Goal: Information Seeking & Learning: Learn about a topic

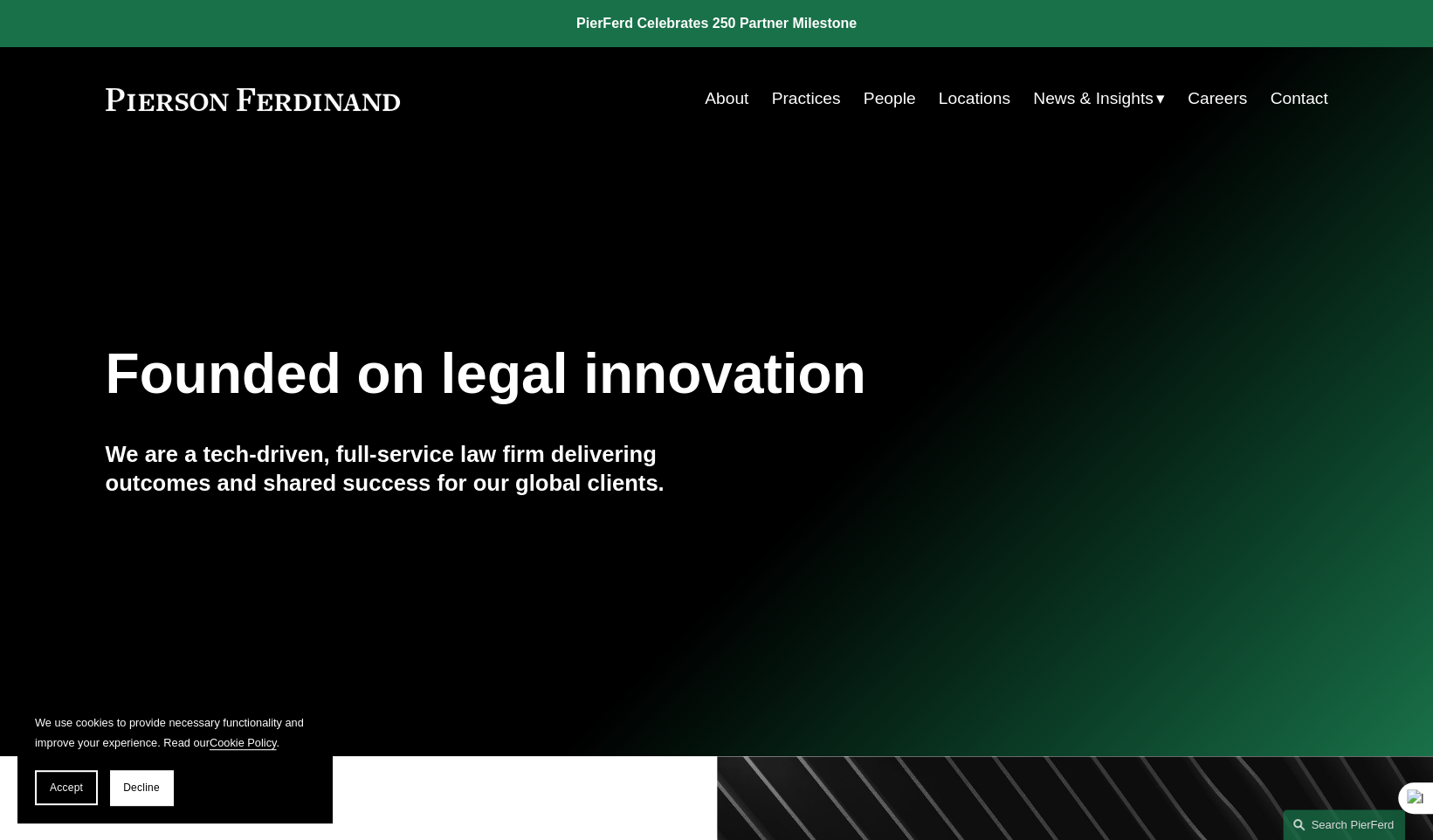
click at [988, 96] on link "Locations" at bounding box center [974, 99] width 72 height 33
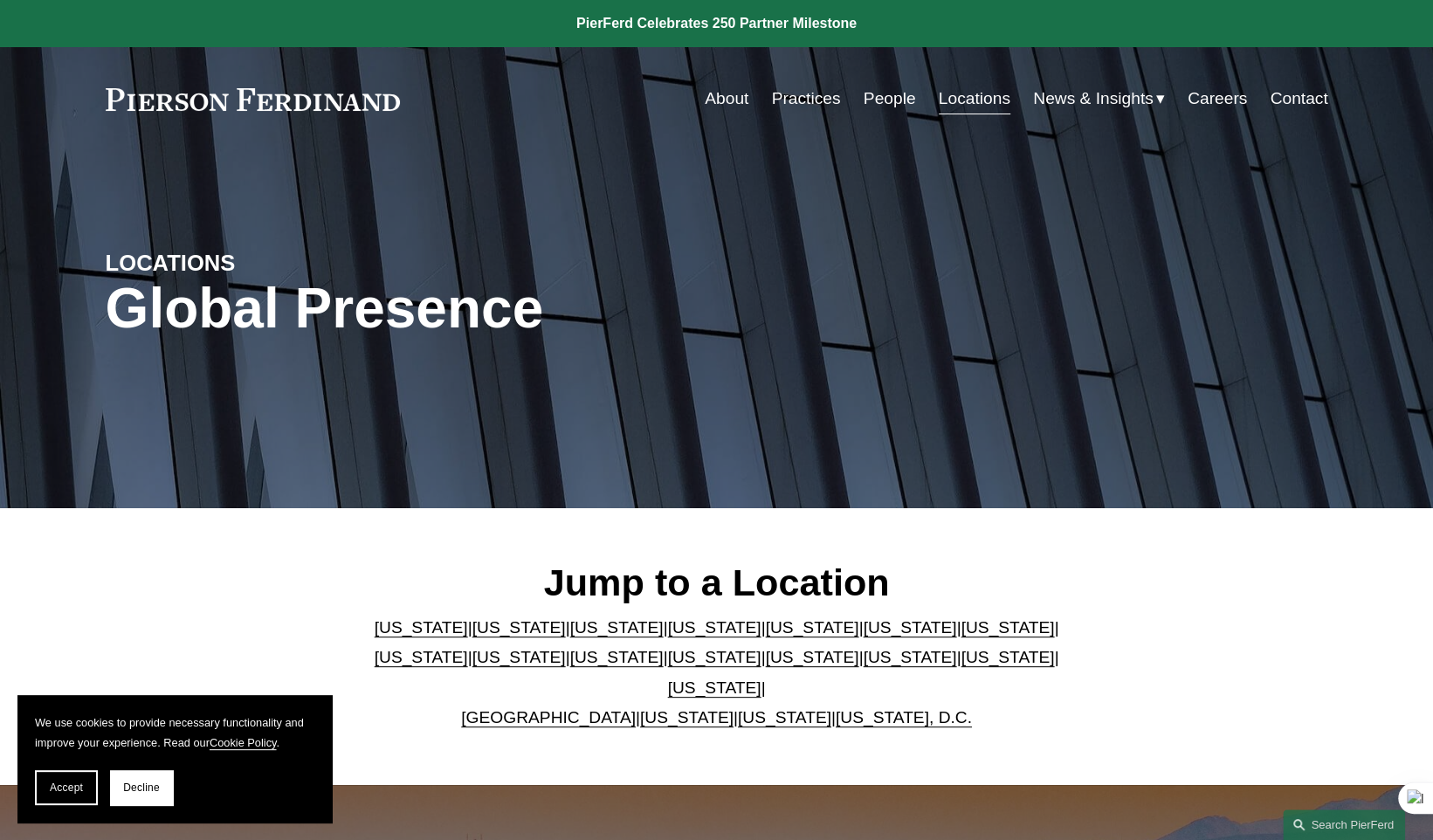
click at [765, 635] on link "[US_STATE]" at bounding box center [812, 627] width 93 height 18
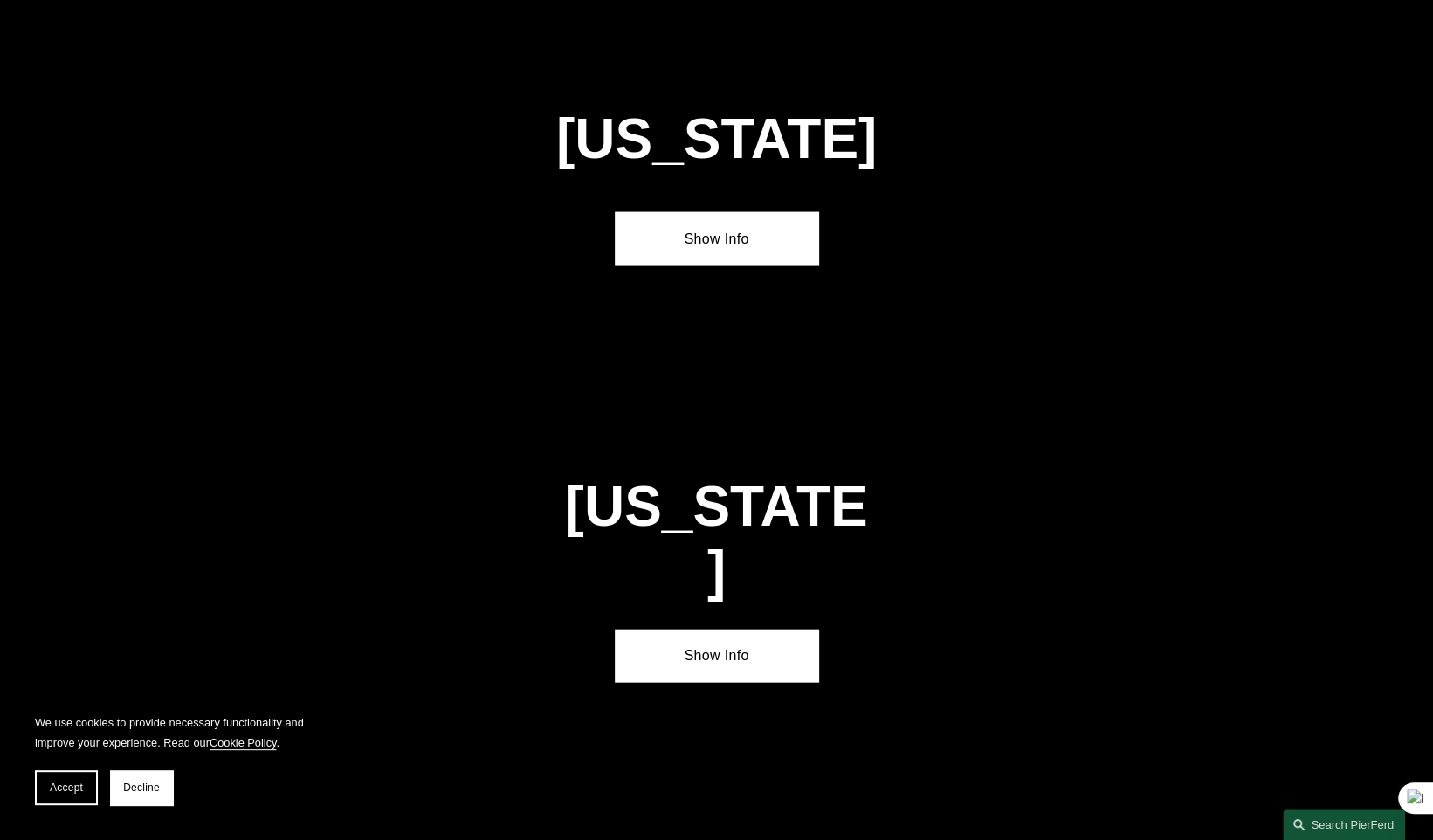
scroll to position [2258, 0]
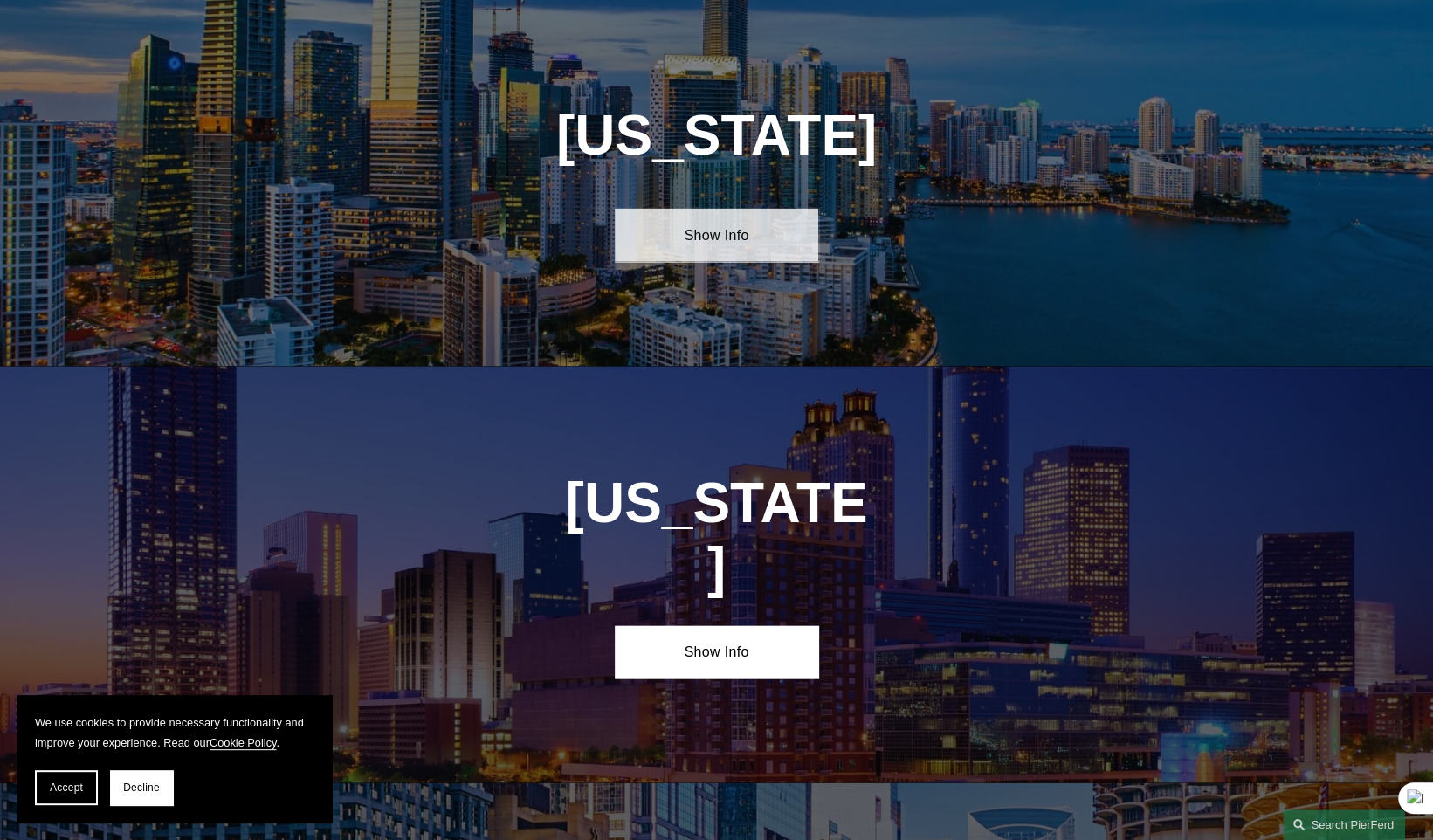
click at [757, 220] on link "Show Info" at bounding box center [716, 234] width 203 height 52
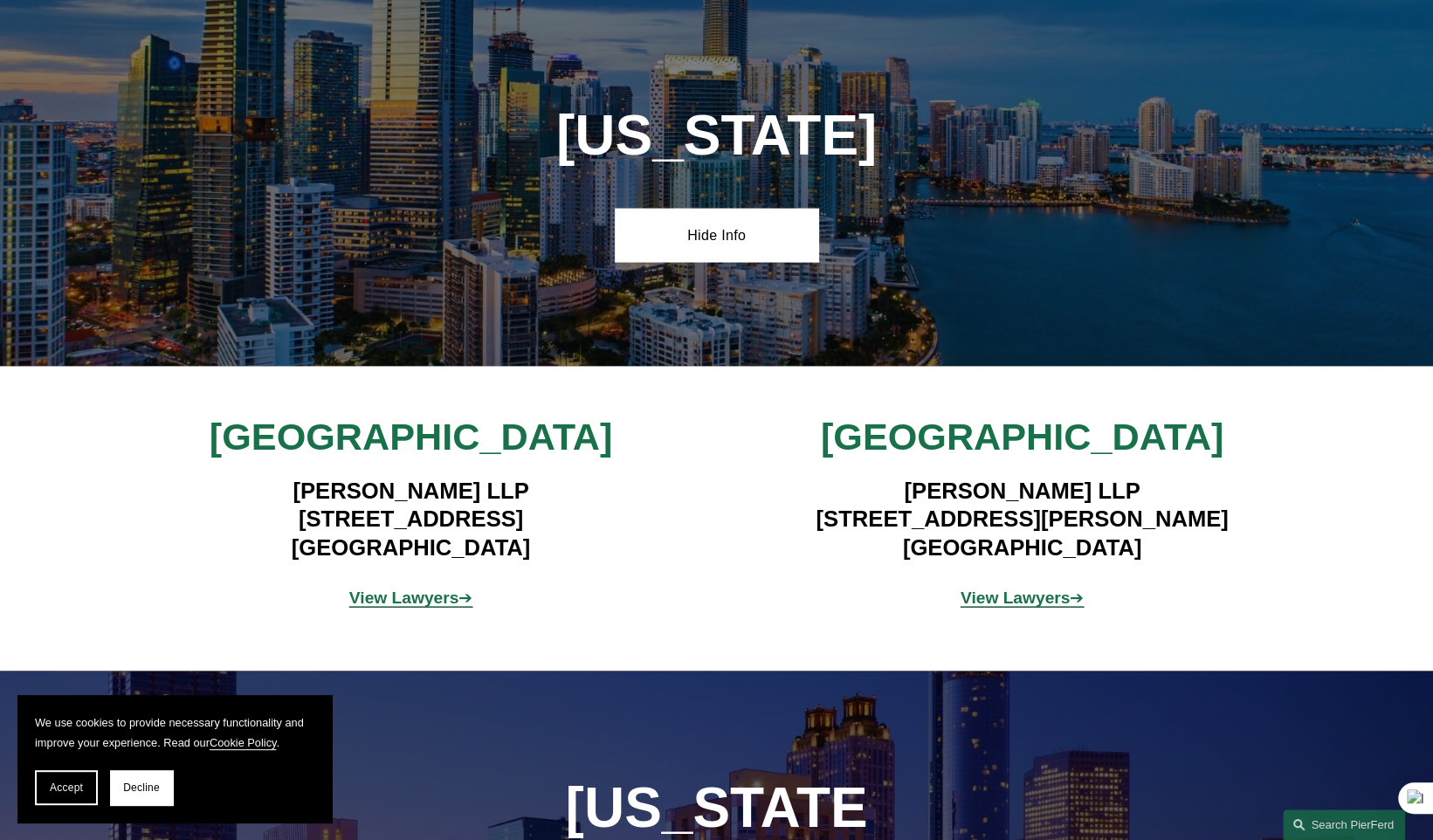
click at [410, 597] on strong "View Lawyers" at bounding box center [404, 597] width 110 height 18
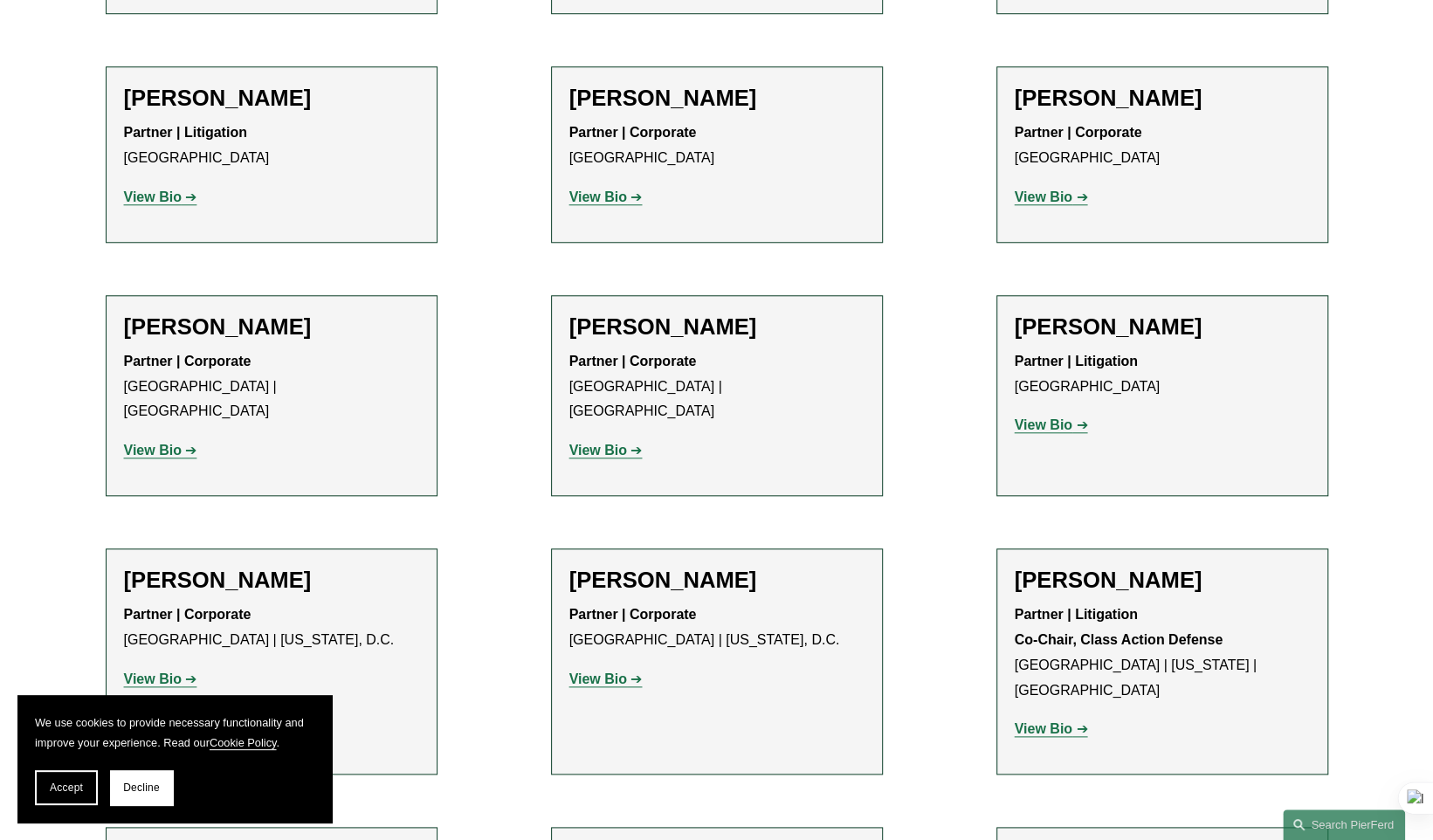
scroll to position [1281, 0]
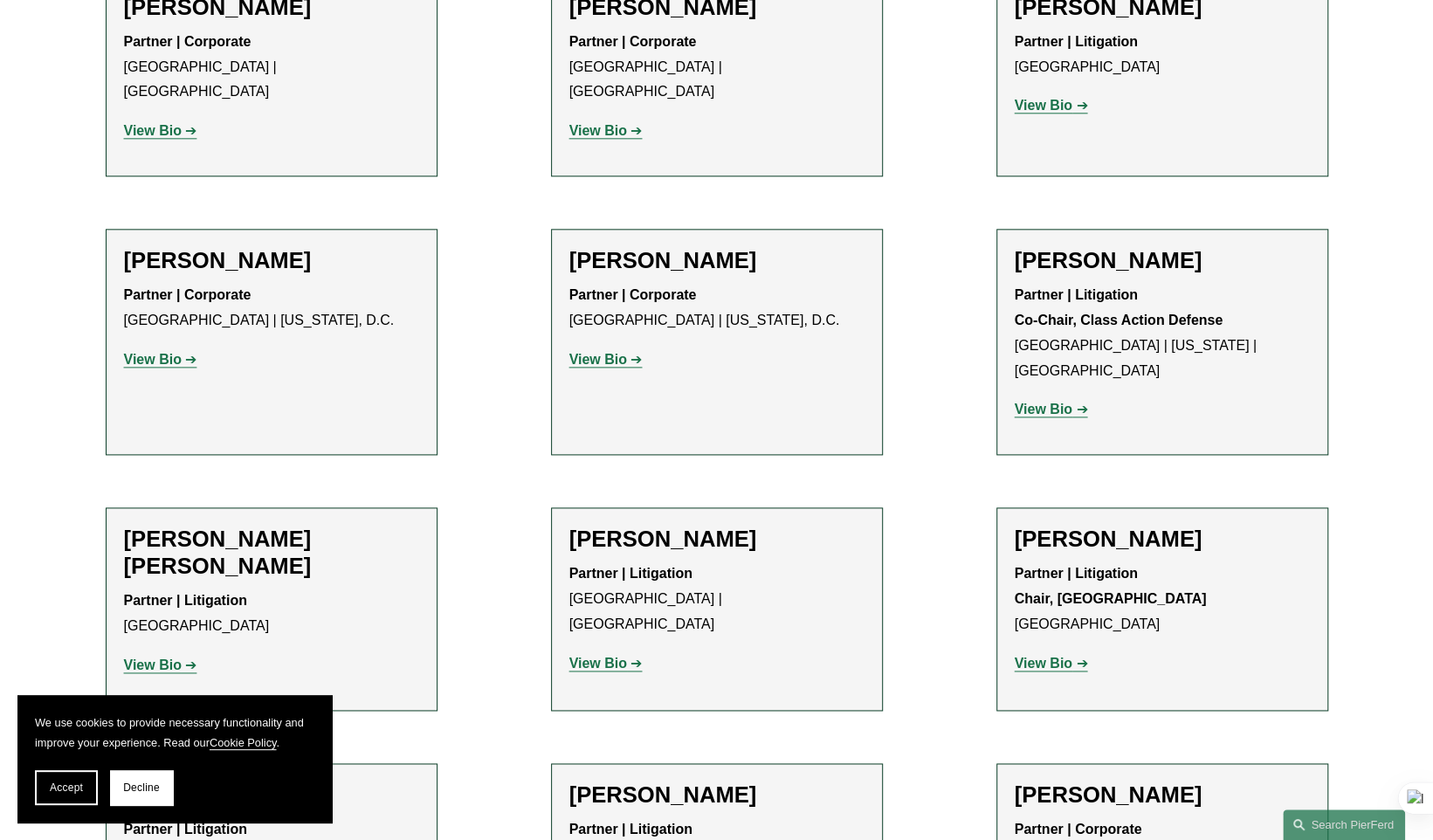
click at [1044, 99] on strong "View Bio" at bounding box center [1044, 105] width 57 height 15
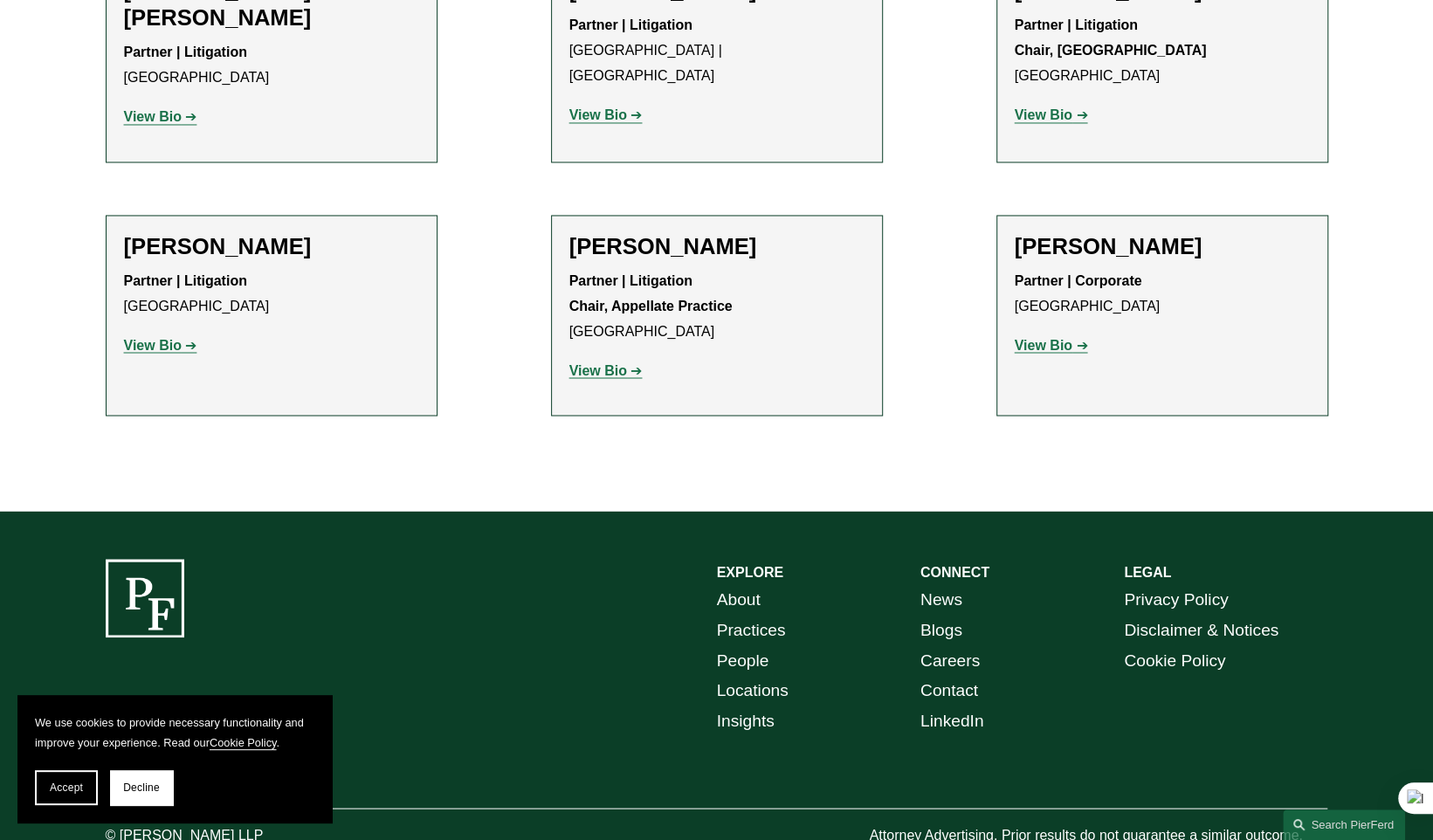
scroll to position [1830, 0]
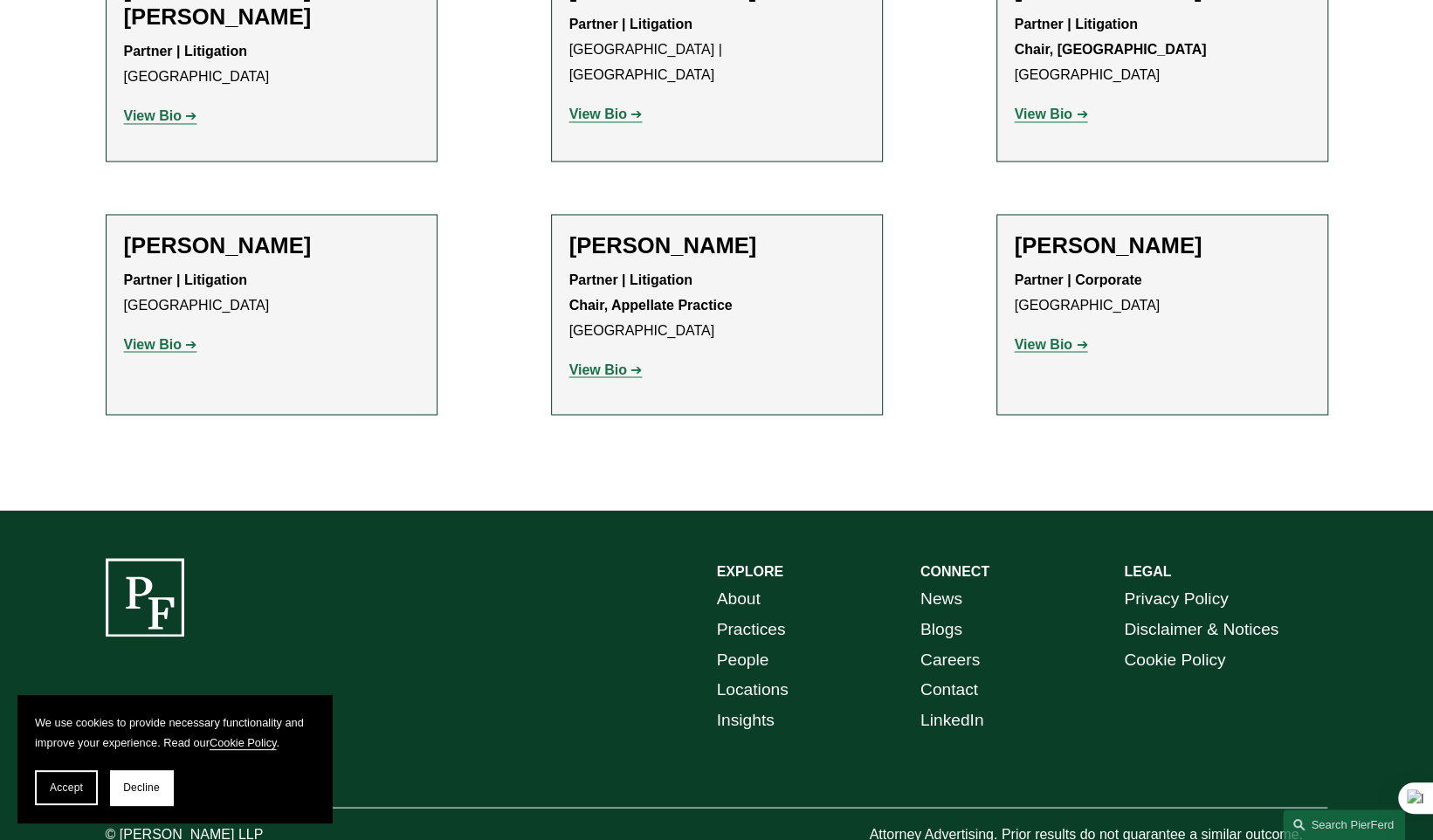
click at [1054, 337] on strong "View Bio" at bounding box center [1044, 344] width 57 height 15
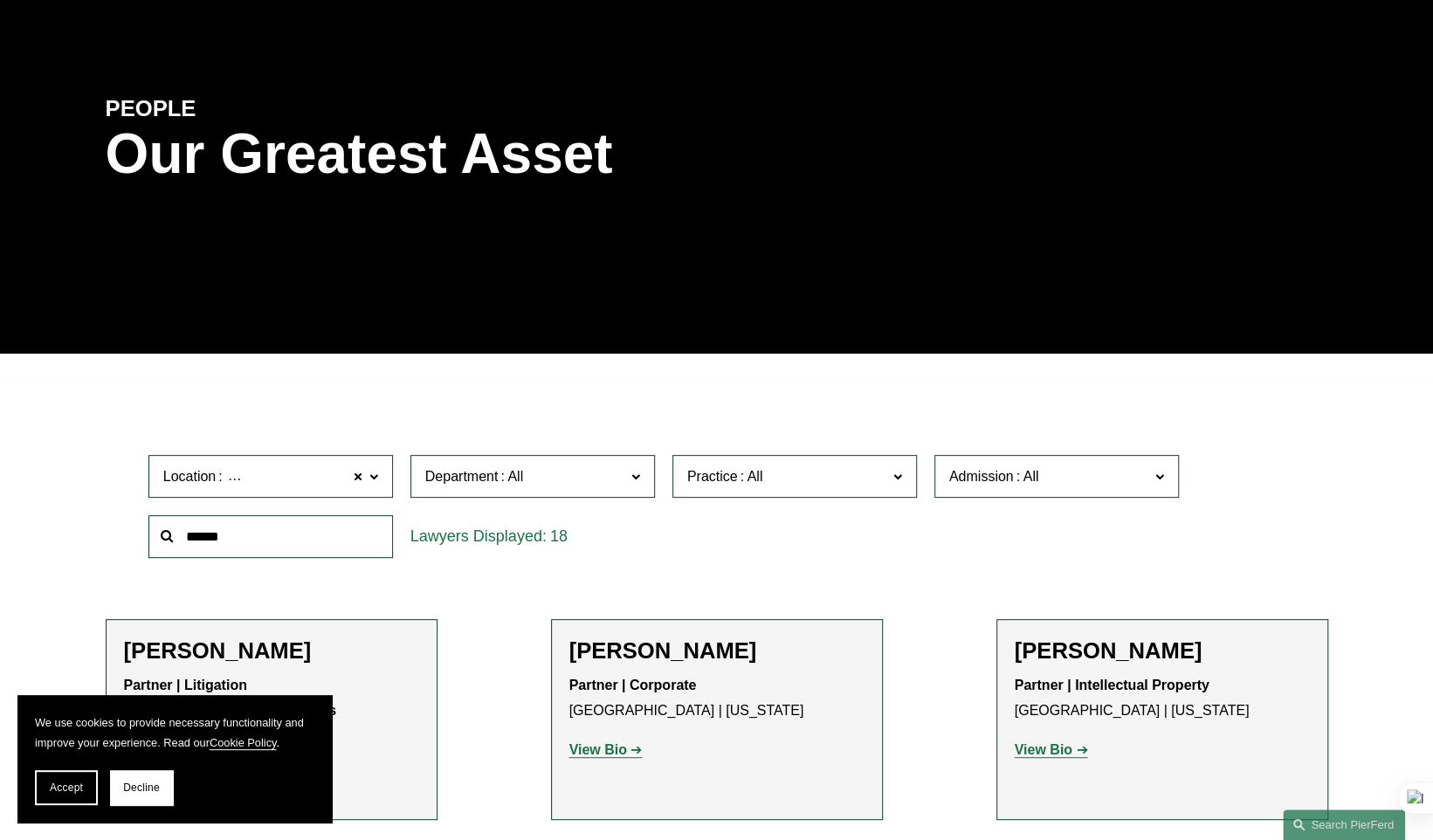
scroll to position [0, 0]
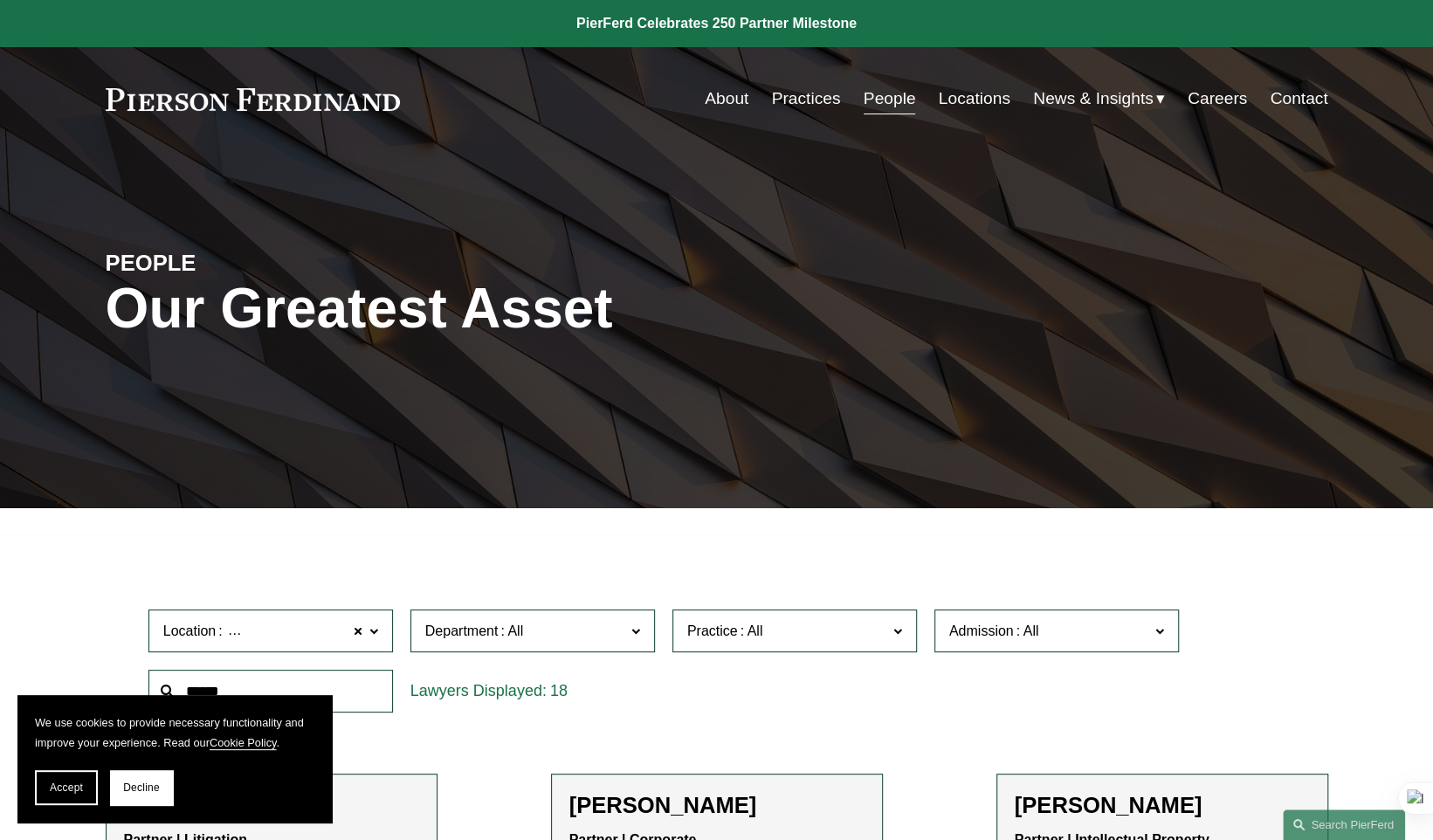
click at [895, 100] on link "People" at bounding box center [889, 99] width 52 height 33
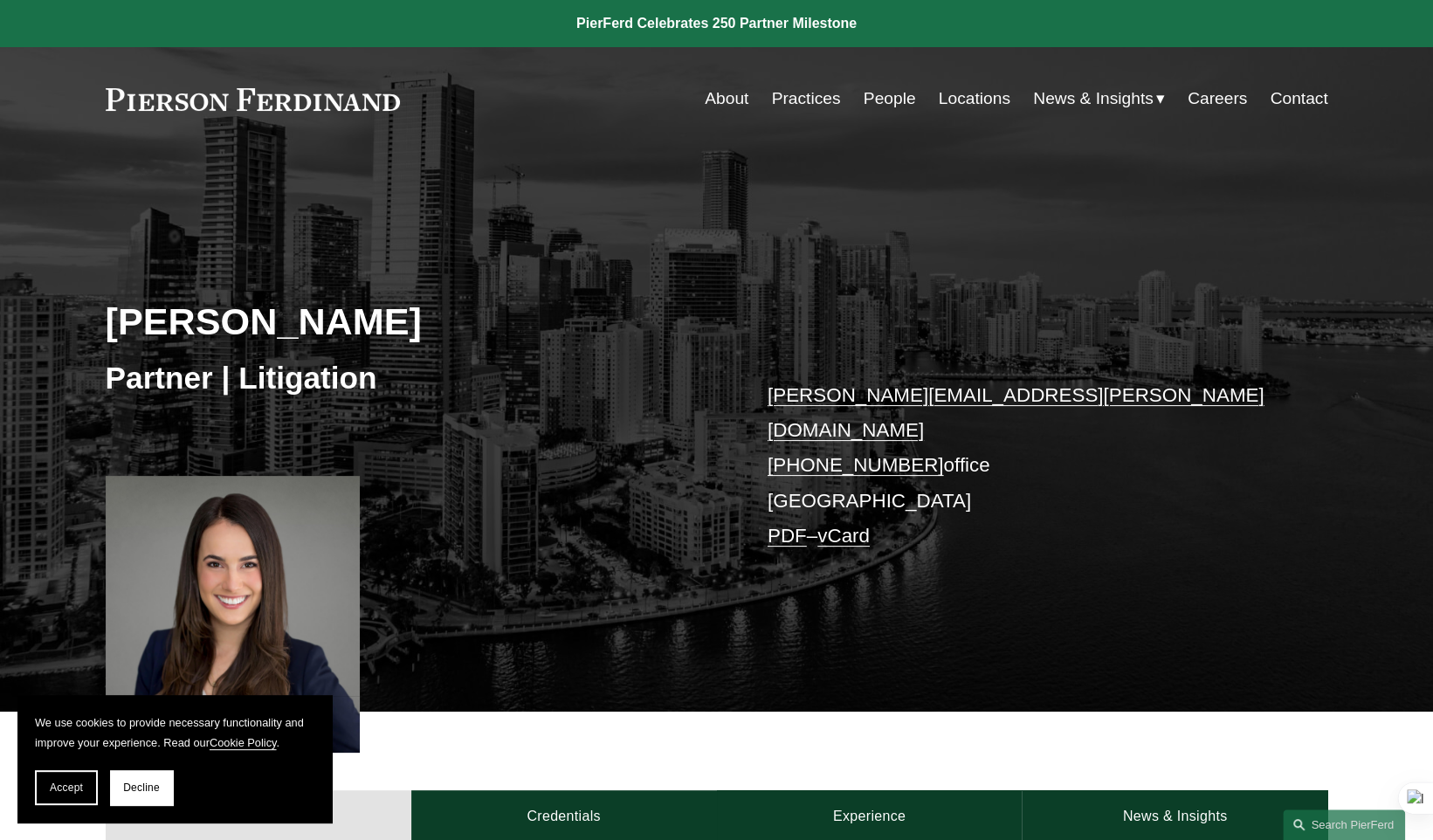
scroll to position [640, 0]
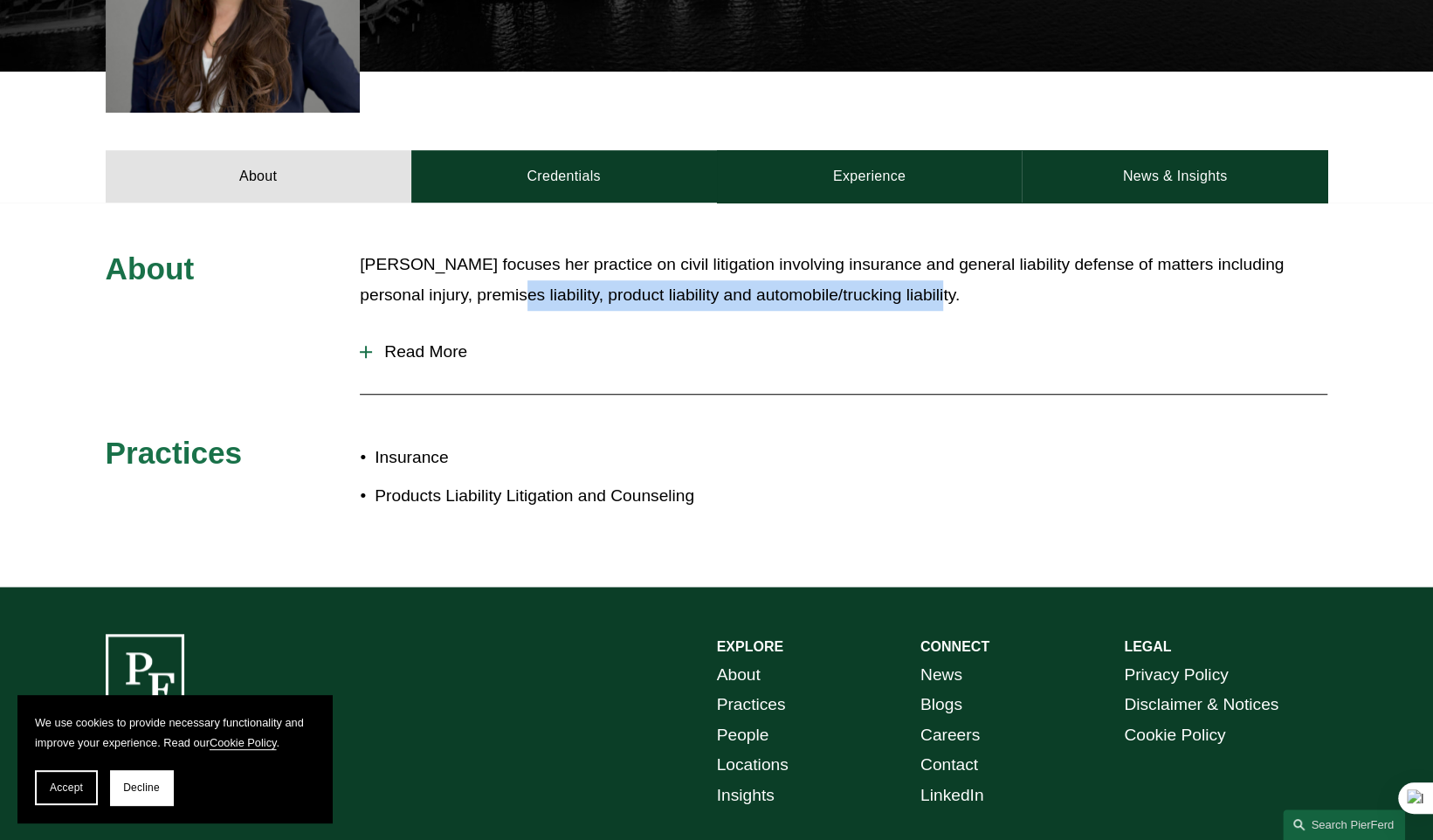
drag, startPoint x: 603, startPoint y: 284, endPoint x: 874, endPoint y: 286, distance: 271.0
click at [874, 286] on p "Nicole Llopis focuses her practice on civil litigation involving insurance and …" at bounding box center [844, 280] width 968 height 60
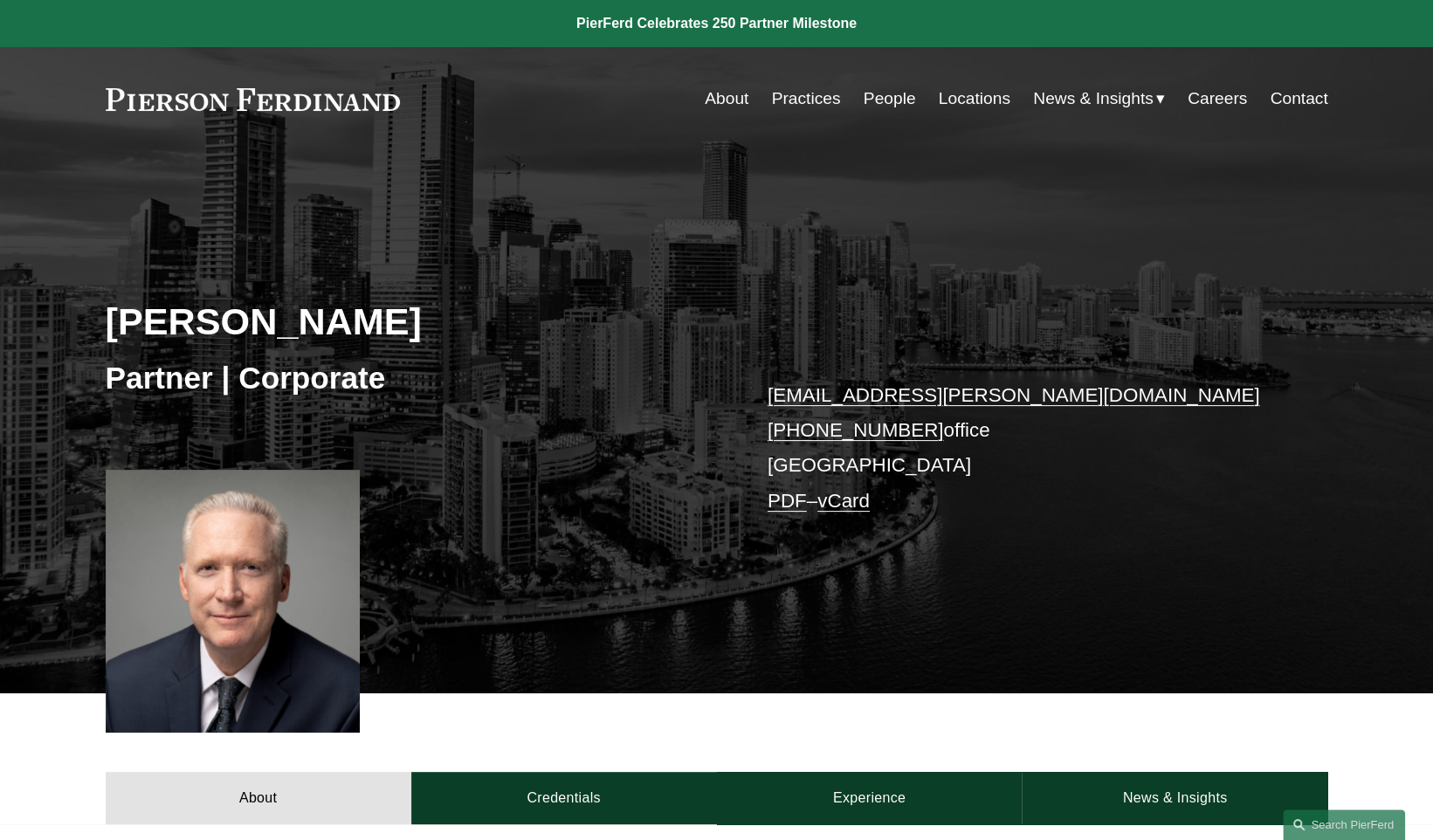
scroll to position [640, 0]
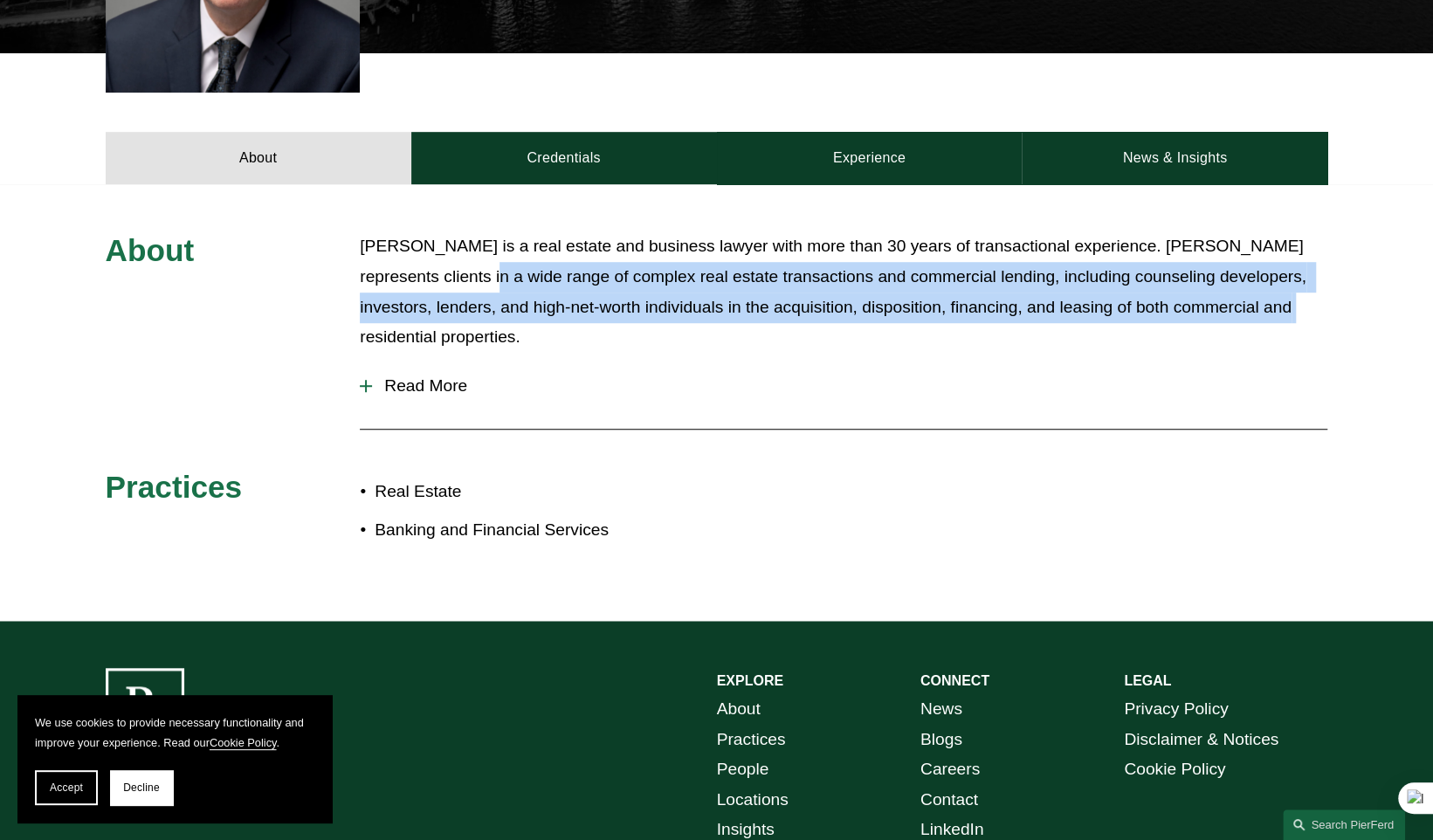
drag, startPoint x: 514, startPoint y: 282, endPoint x: 1284, endPoint y: 302, distance: 770.3
click at [1284, 302] on p "Mark S. Weinberg is a real estate and business lawyer with more than 30 years o…" at bounding box center [844, 292] width 968 height 120
click at [413, 384] on span "Read More" at bounding box center [850, 386] width 956 height 19
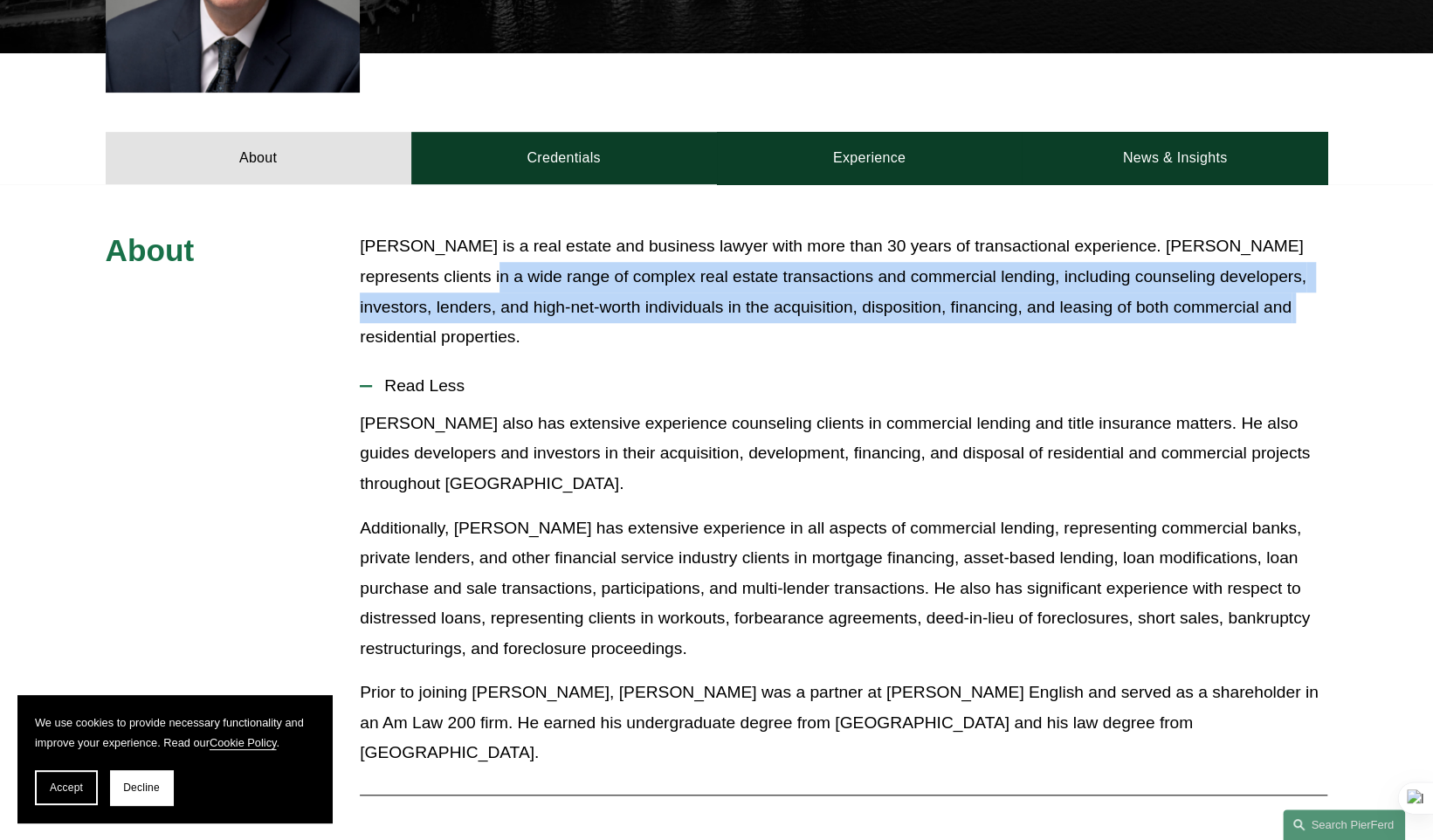
drag, startPoint x: 1023, startPoint y: 699, endPoint x: 1262, endPoint y: 718, distance: 239.8
click at [1262, 718] on p "Prior to joining Pierson Ferdinand, Mr. Weinberg was a partner at Taylor Englis…" at bounding box center [844, 723] width 968 height 91
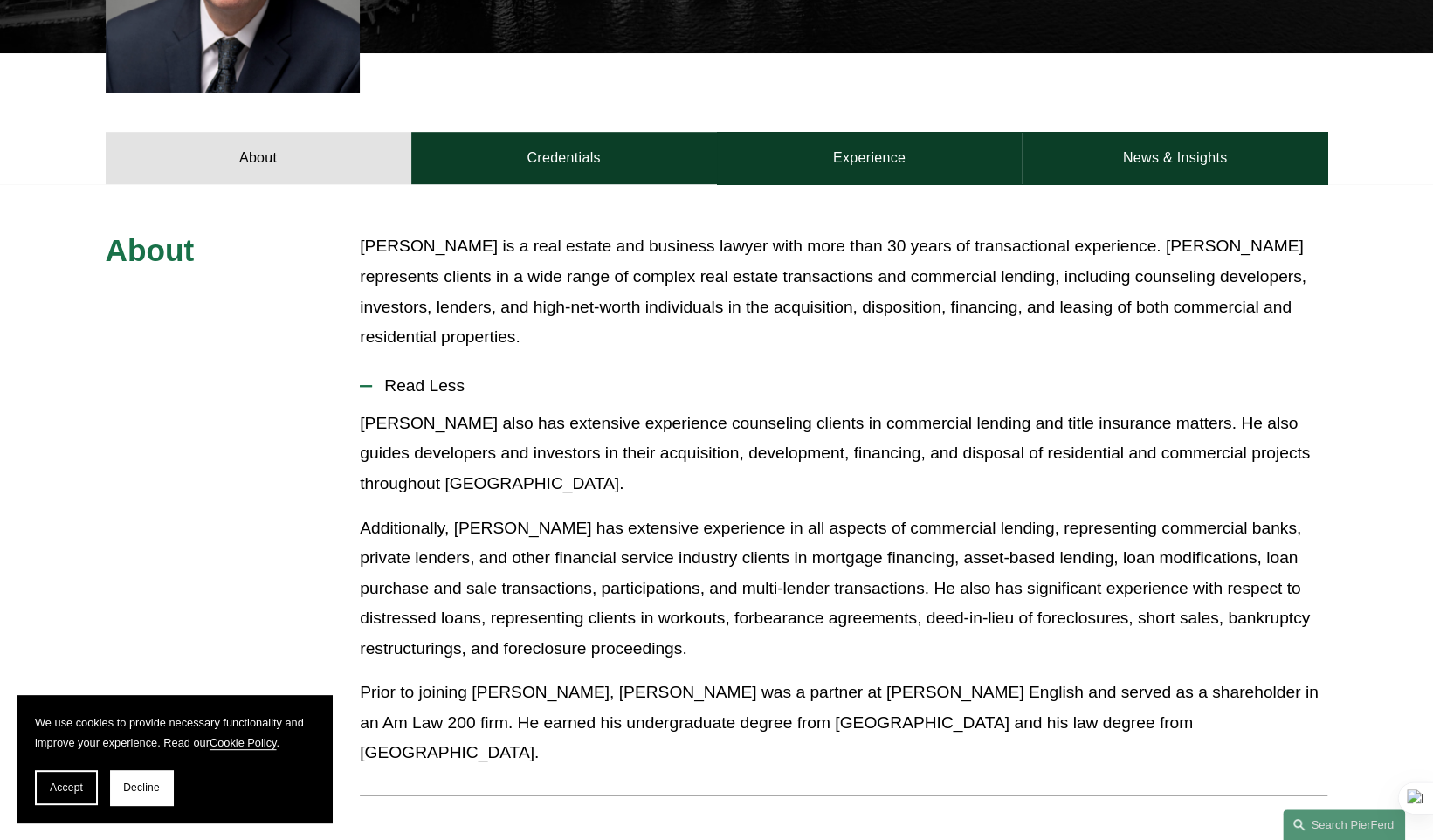
drag, startPoint x: 533, startPoint y: 723, endPoint x: 1230, endPoint y: 721, distance: 697.0
click at [1230, 721] on p "Prior to joining Pierson Ferdinand, Mr. Weinberg was a partner at Taylor Englis…" at bounding box center [844, 723] width 968 height 91
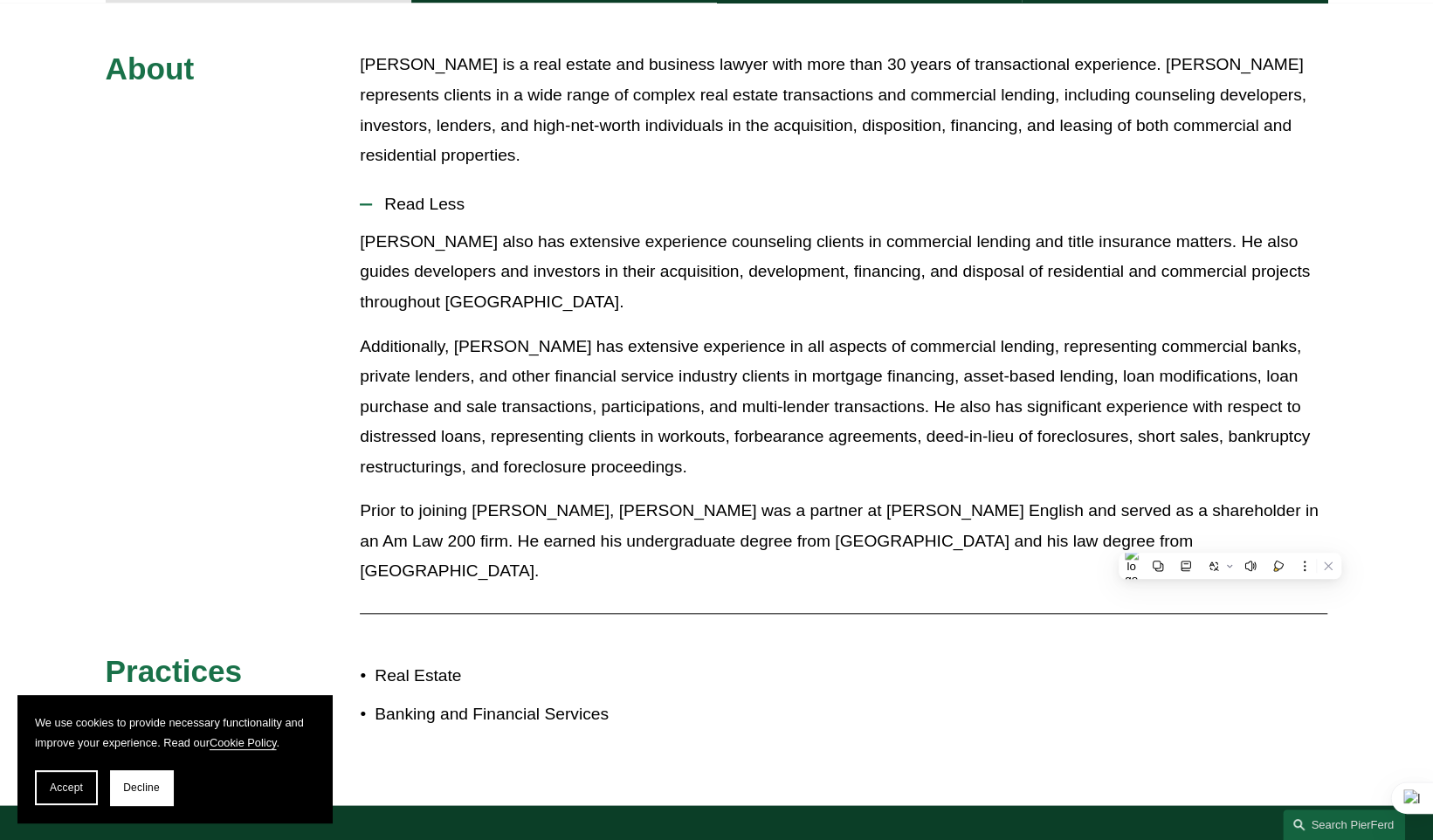
scroll to position [502, 0]
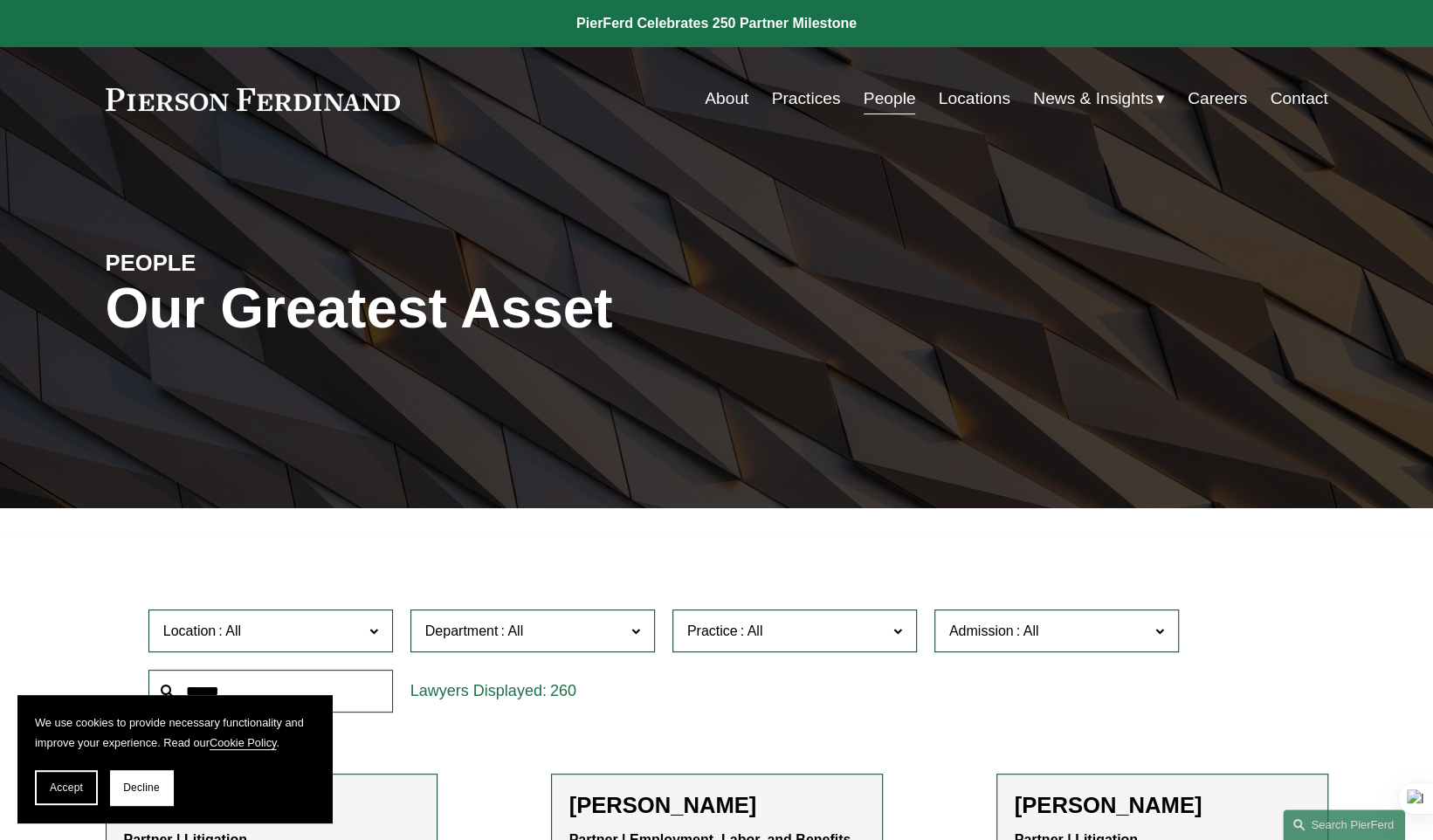
click at [965, 93] on link "Locations" at bounding box center [974, 99] width 72 height 33
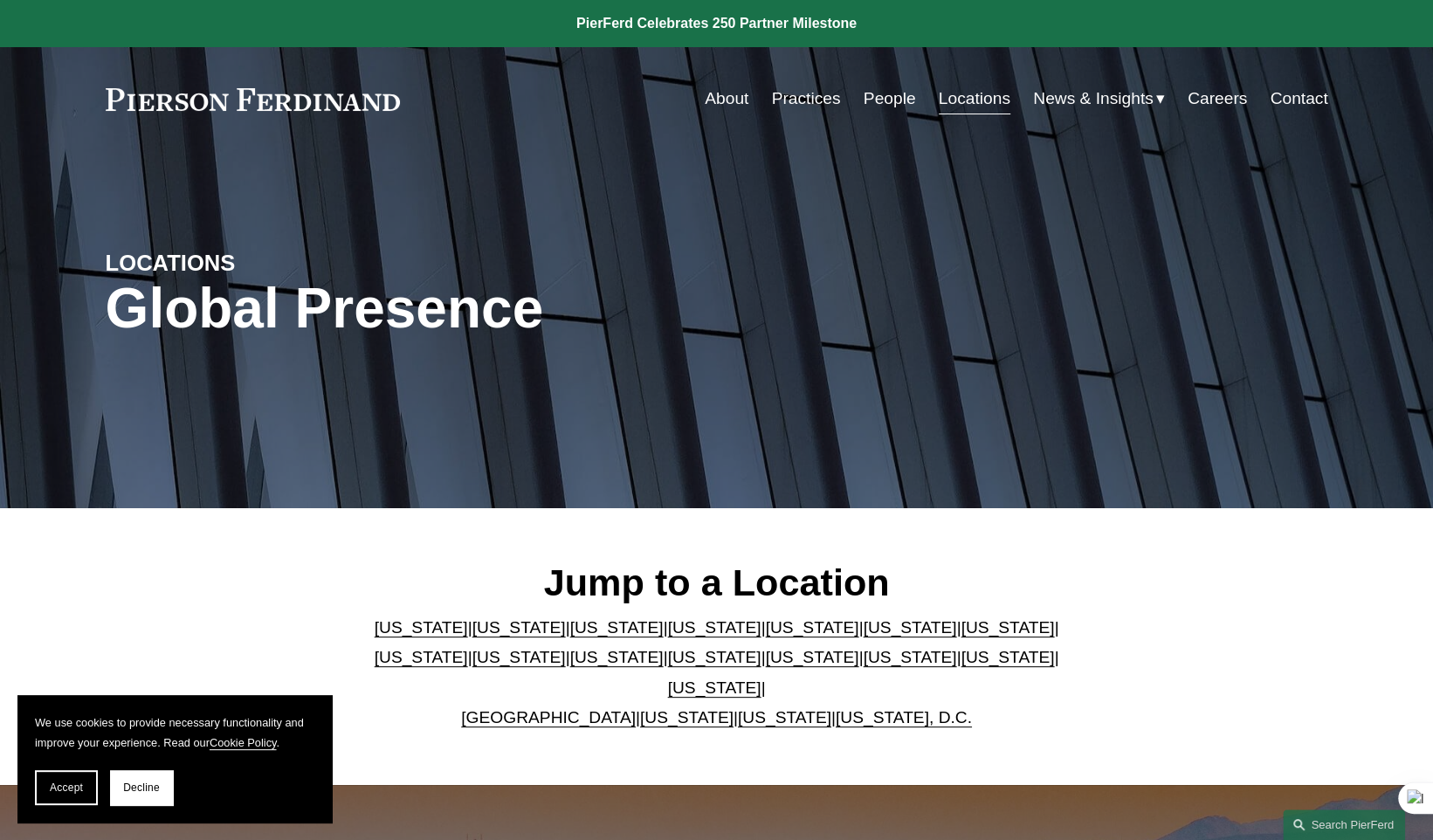
scroll to position [319, 0]
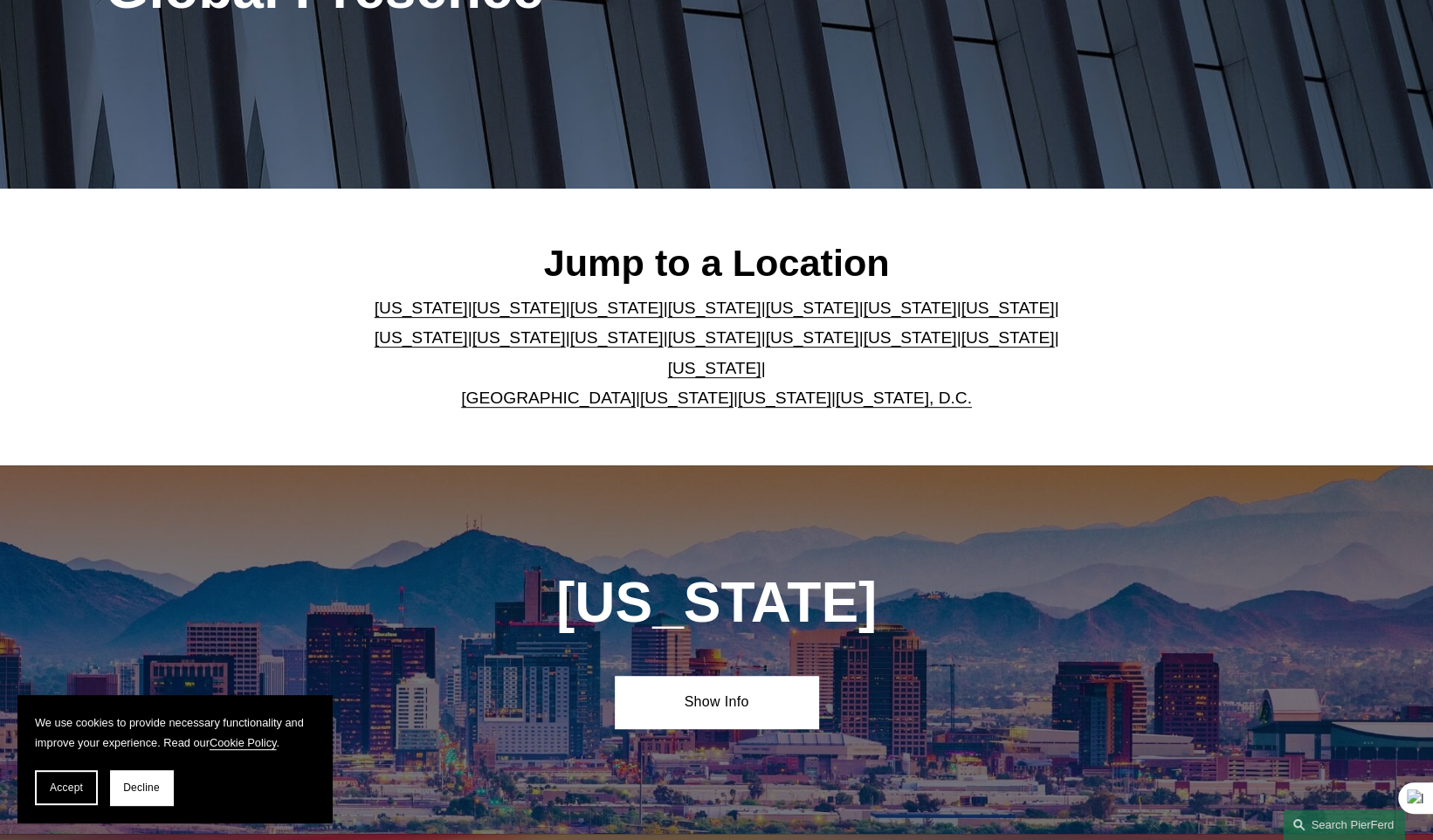
click at [669, 347] on link "[US_STATE]" at bounding box center [715, 337] width 93 height 18
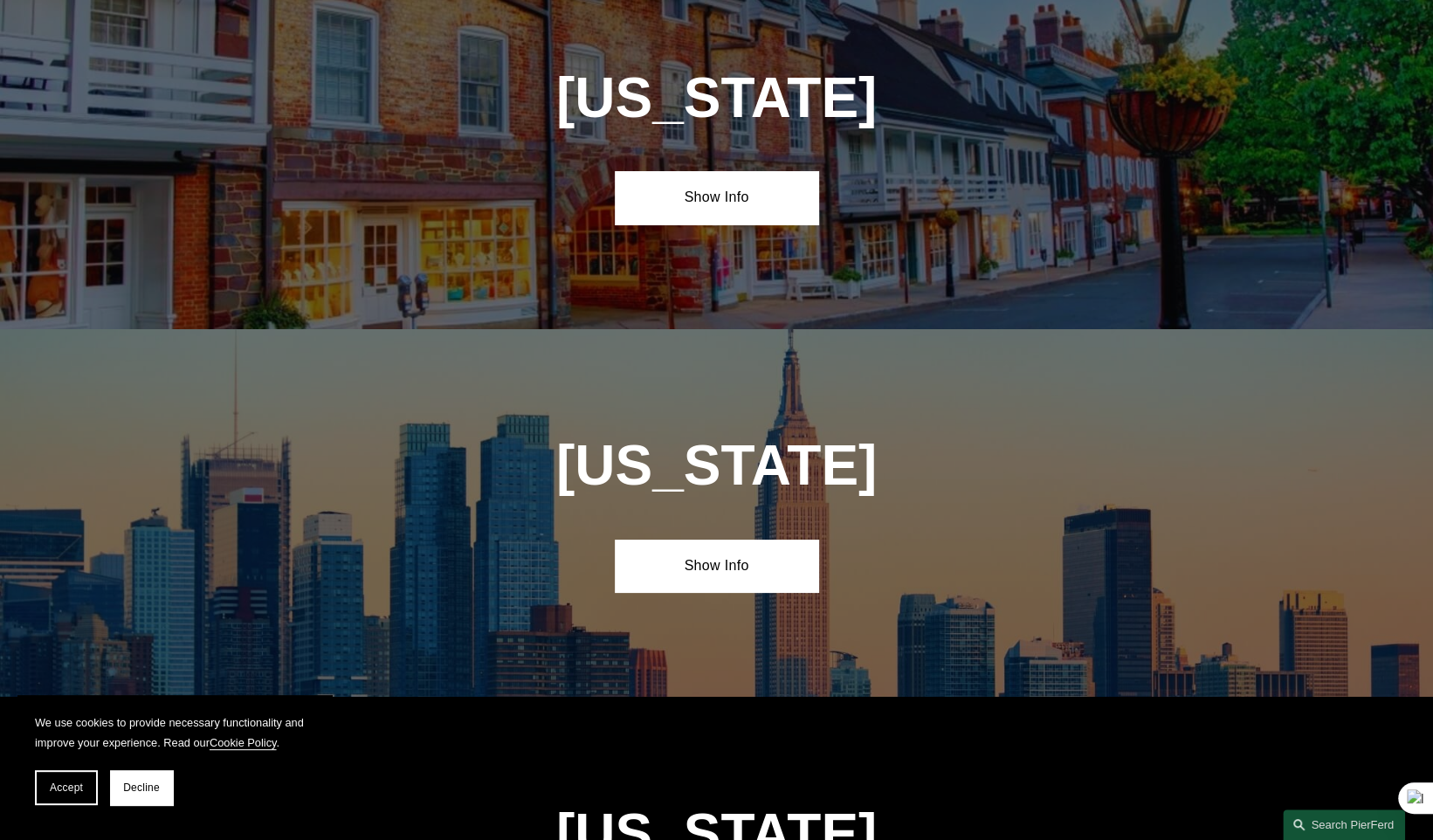
scroll to position [4465, 0]
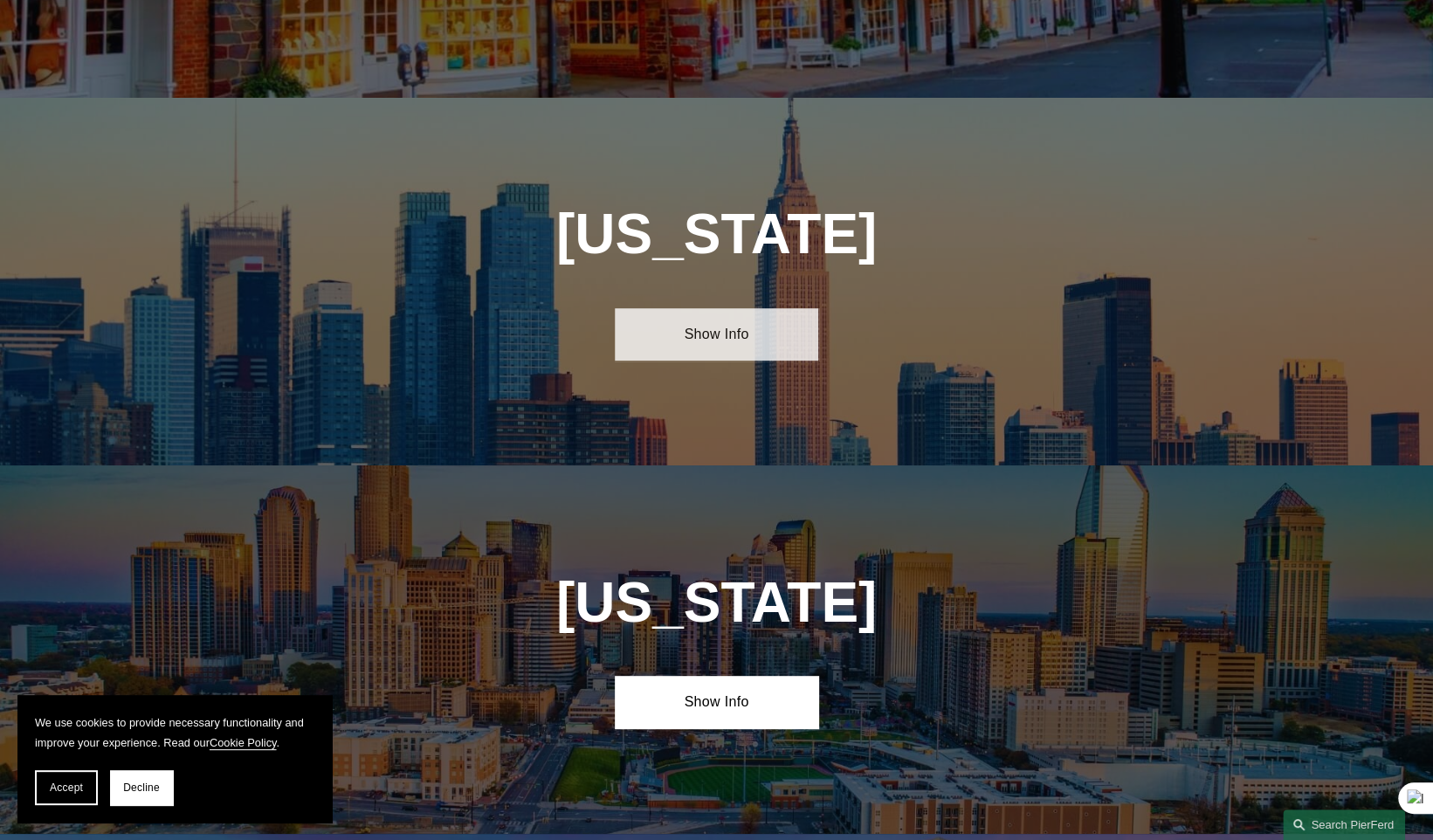
click at [714, 308] on link "Show Info" at bounding box center [716, 334] width 203 height 52
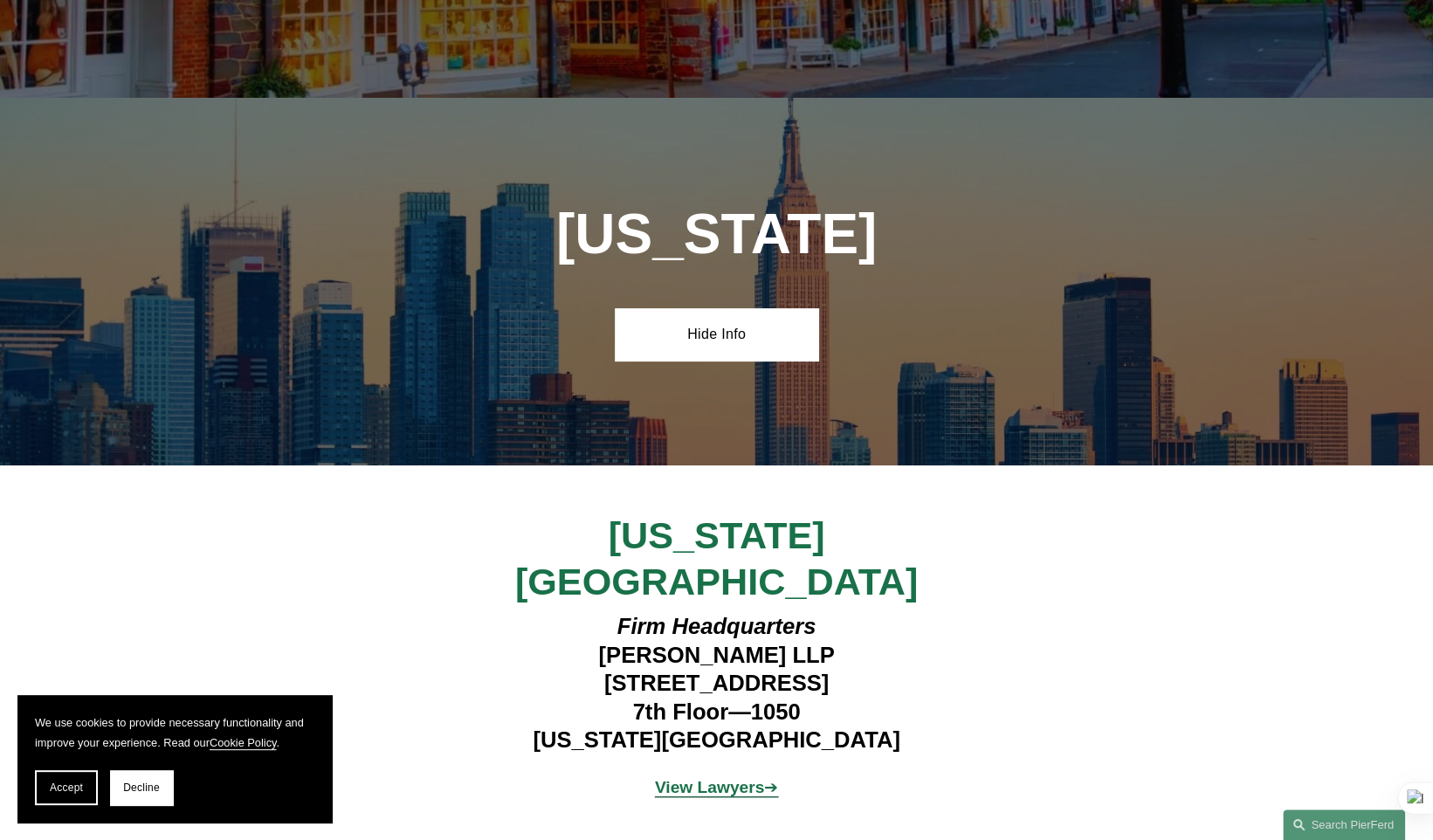
scroll to position [4786, 0]
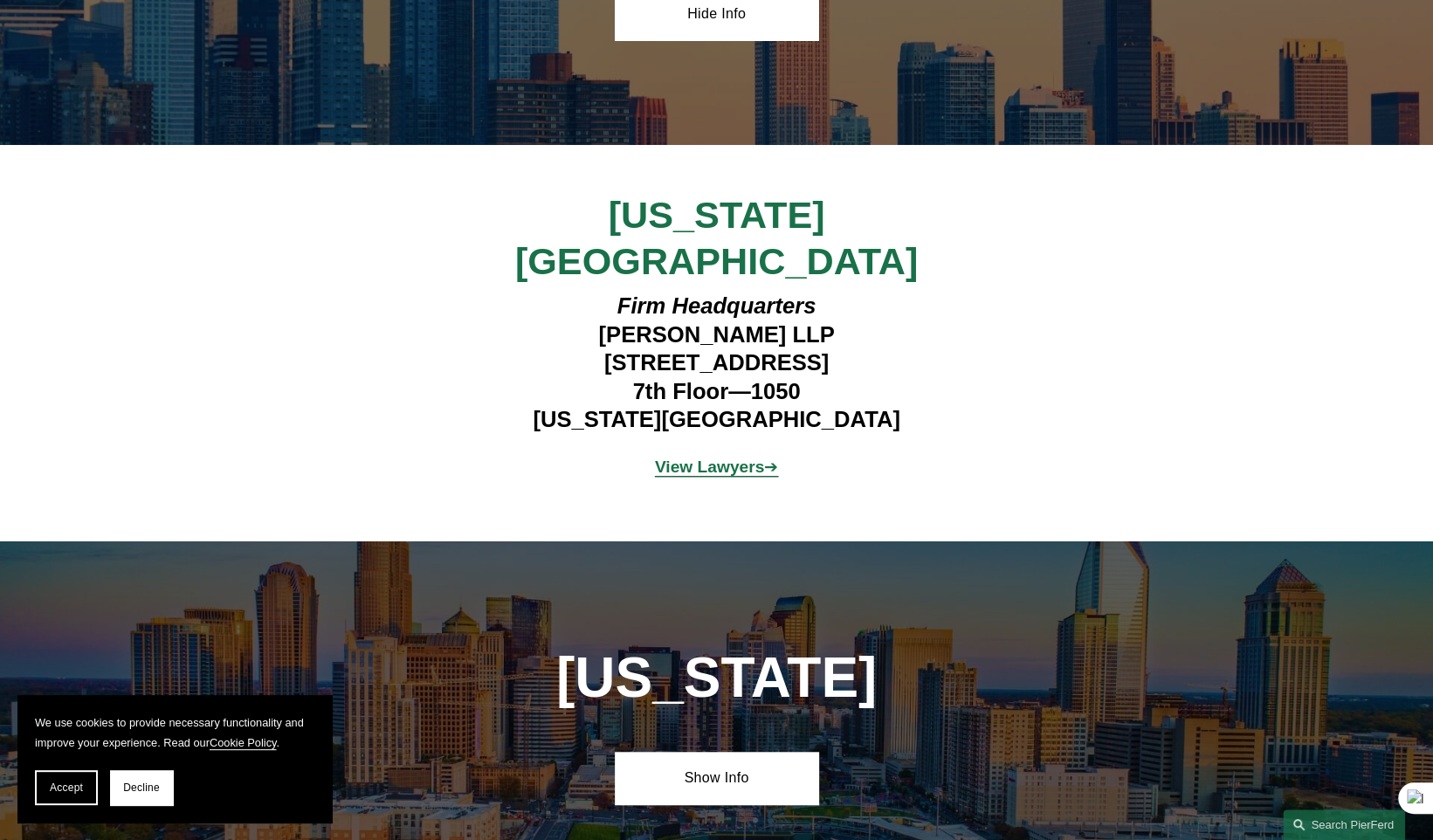
click at [726, 452] on p "View Lawyers ➔" at bounding box center [717, 468] width 509 height 31
click at [726, 458] on strong "View Lawyers" at bounding box center [710, 467] width 110 height 18
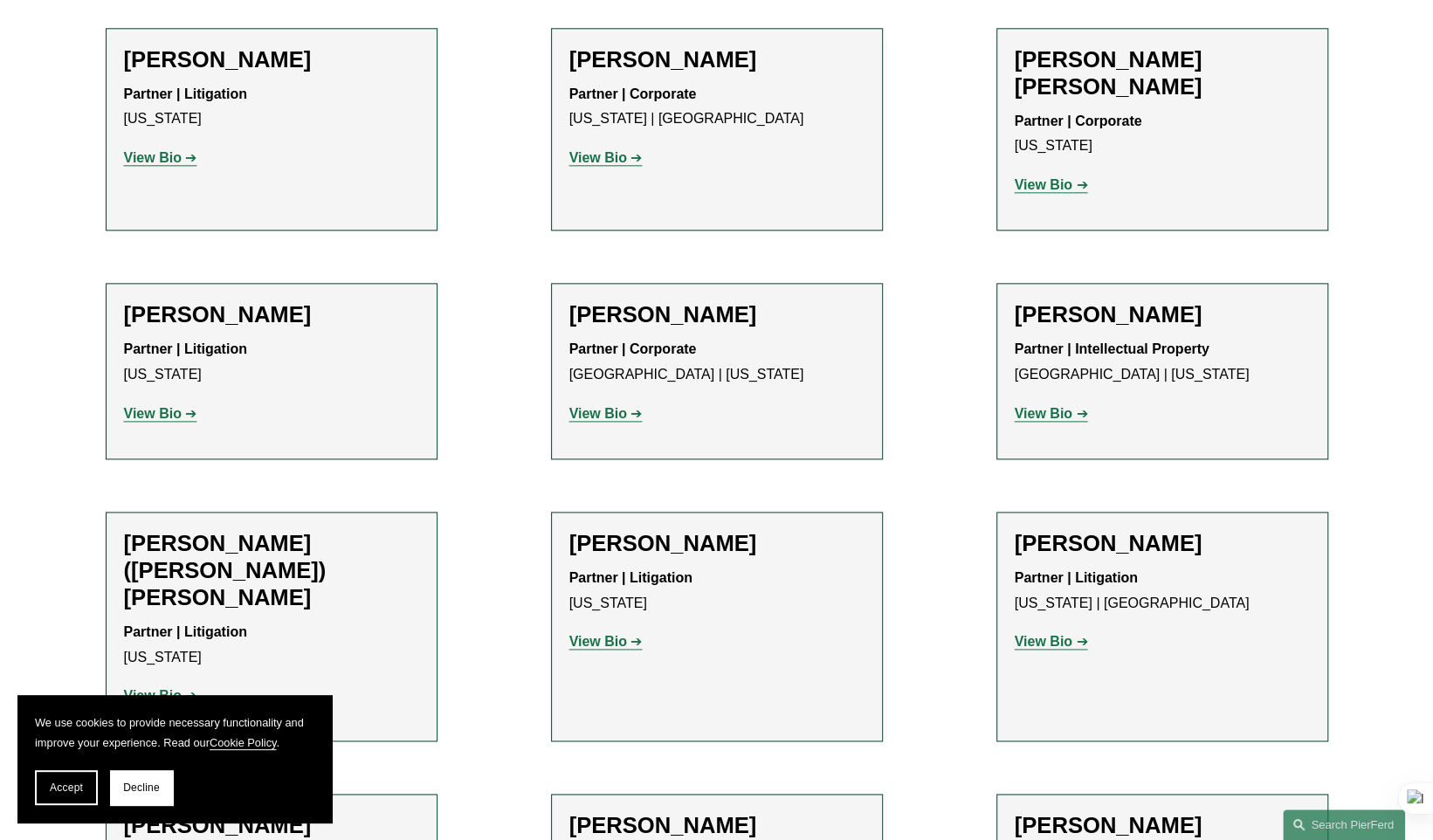
scroll to position [1601, 0]
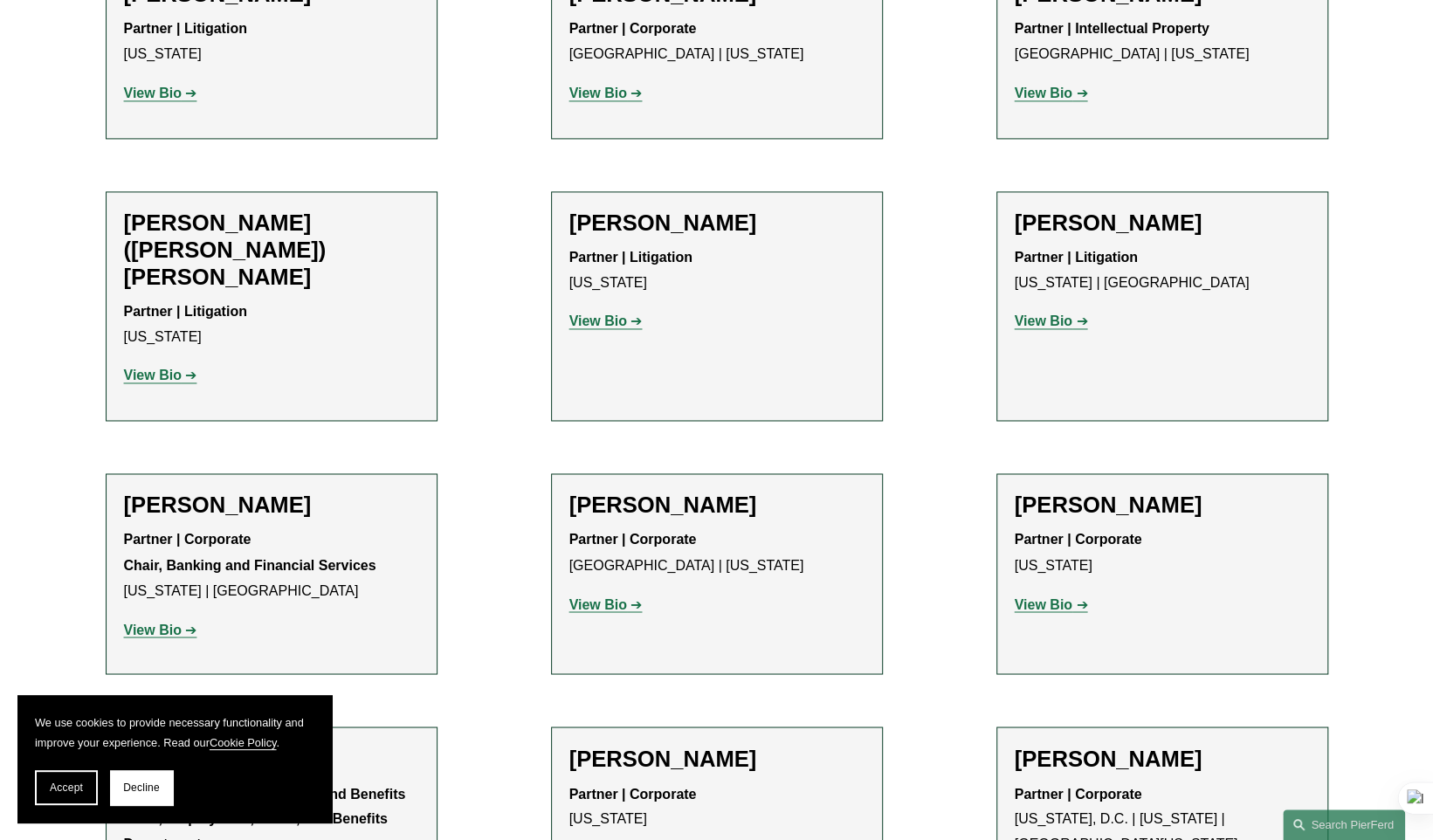
click at [1054, 314] on strong "View Bio" at bounding box center [1044, 321] width 57 height 15
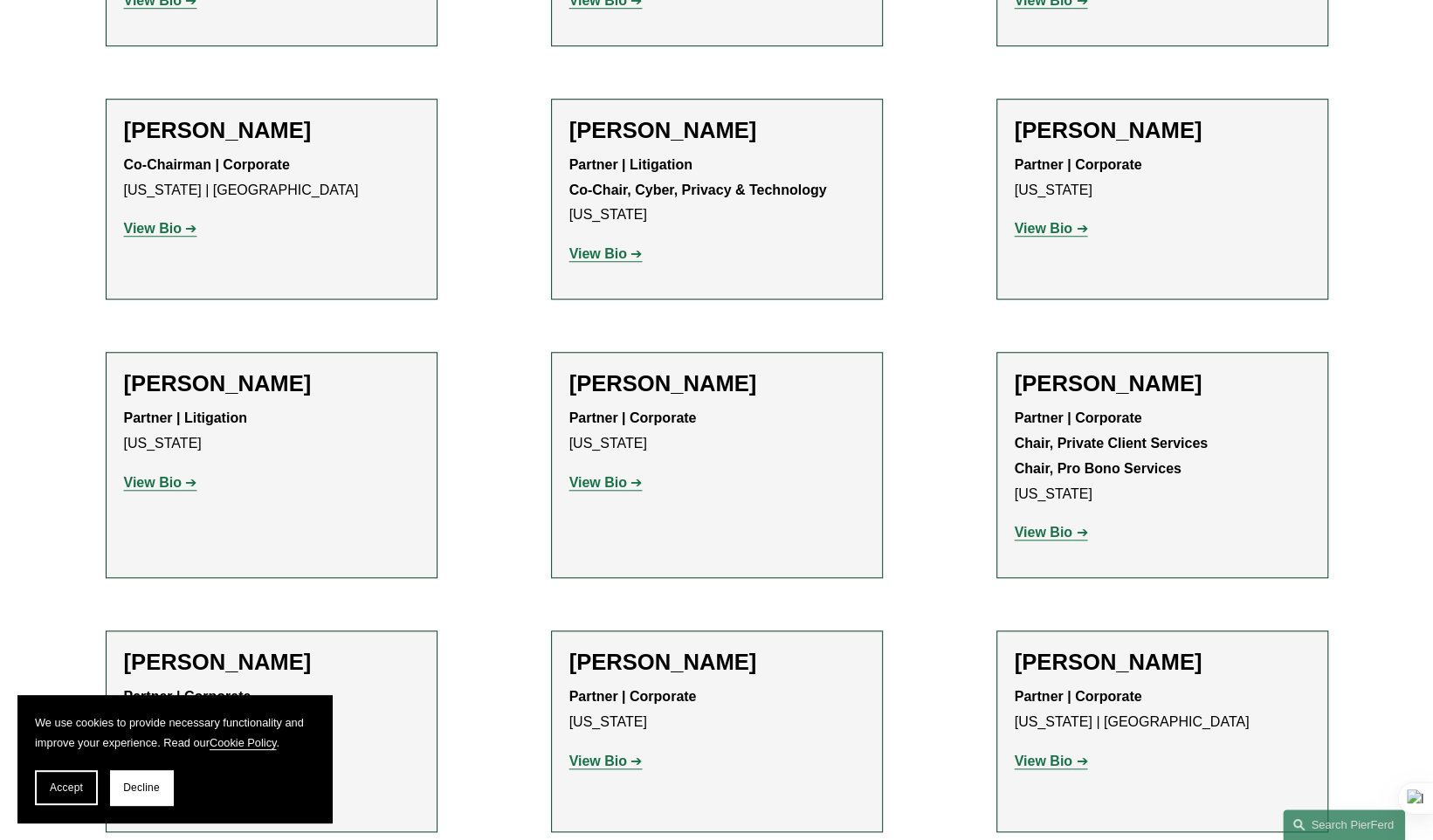
scroll to position [5525, 0]
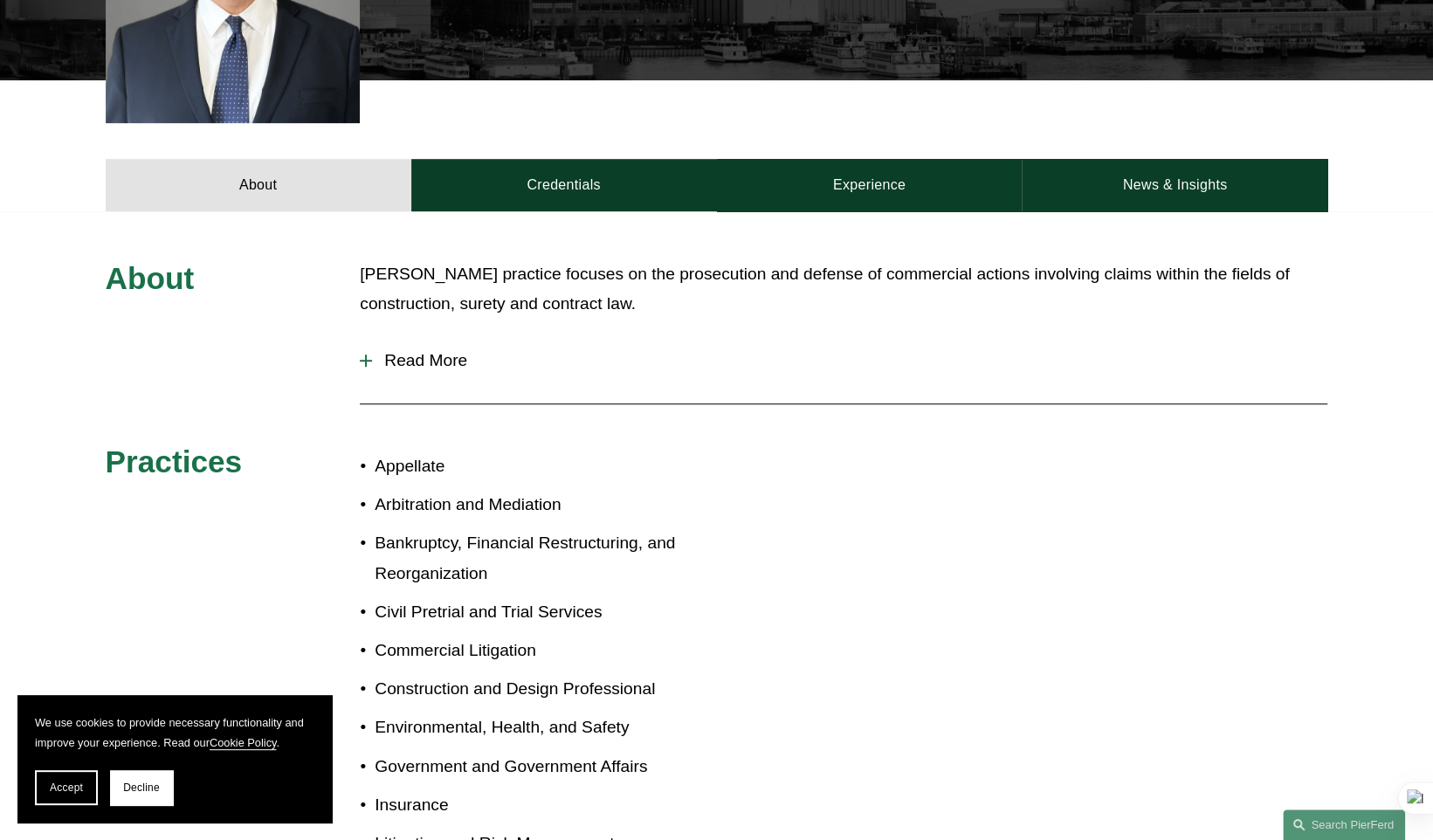
scroll to position [319, 0]
